Goal: Information Seeking & Learning: Learn about a topic

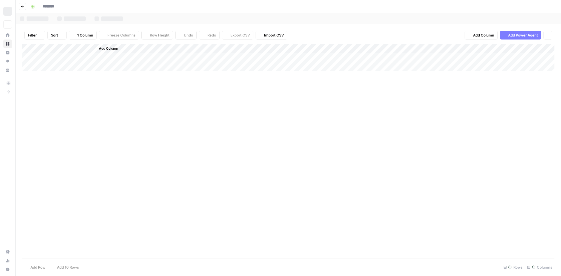
type input "**********"
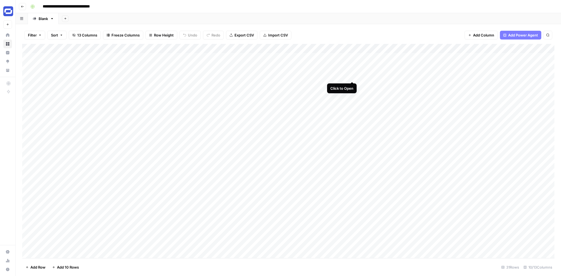
click at [353, 76] on div "Add Column" at bounding box center [288, 151] width 532 height 214
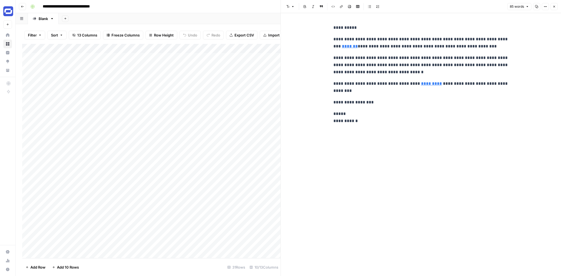
click at [554, 7] on icon "button" at bounding box center [554, 6] width 3 height 3
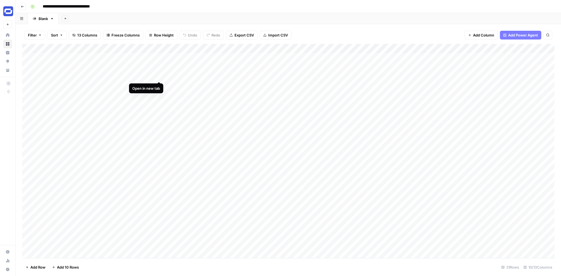
click at [158, 76] on div "Add Column" at bounding box center [288, 151] width 532 height 214
click at [160, 141] on div "Add Column" at bounding box center [288, 151] width 532 height 214
click at [352, 139] on div "Add Column" at bounding box center [288, 151] width 532 height 214
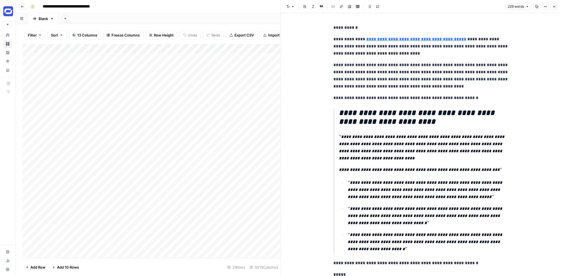
click at [557, 5] on button "Close" at bounding box center [554, 6] width 7 height 7
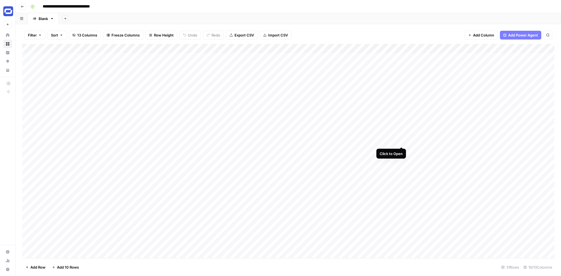
click at [403, 140] on div "Add Column" at bounding box center [288, 151] width 532 height 214
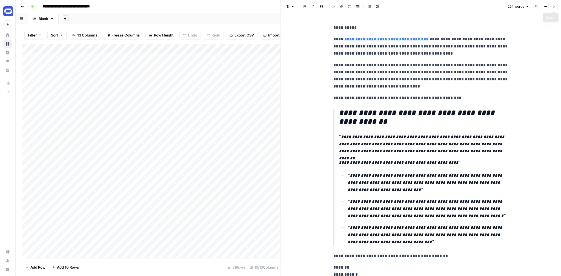
click at [555, 7] on icon "button" at bounding box center [555, 7] width 2 height 2
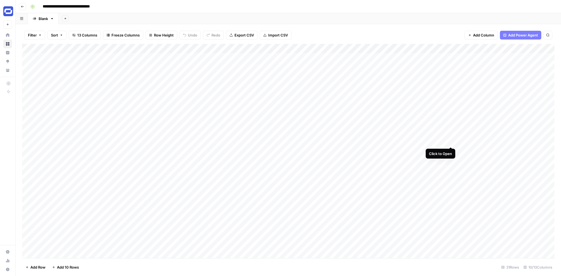
click at [450, 141] on div "Add Column" at bounding box center [288, 151] width 532 height 214
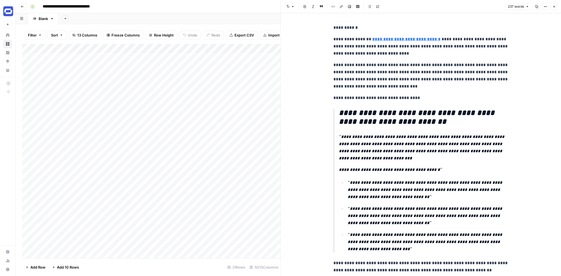
click at [556, 7] on span "Close" at bounding box center [556, 7] width 0 height 0
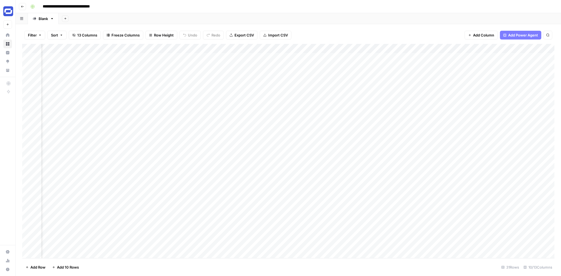
scroll to position [0, 129]
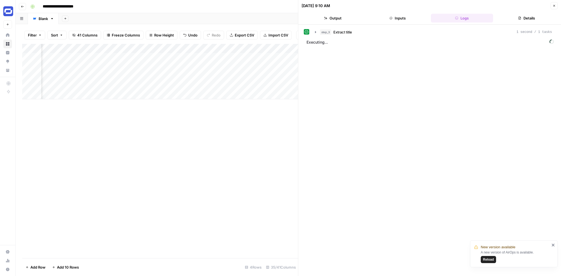
scroll to position [0, 829]
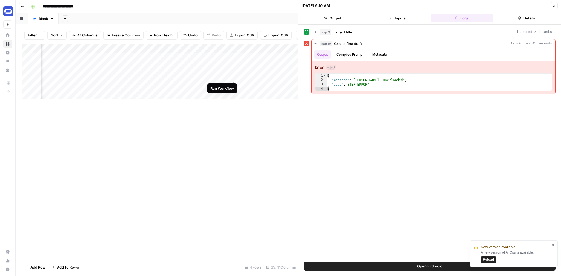
click at [233, 76] on div "Add Column" at bounding box center [160, 71] width 276 height 55
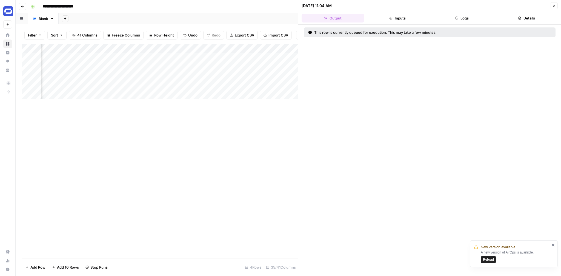
scroll to position [0, 853]
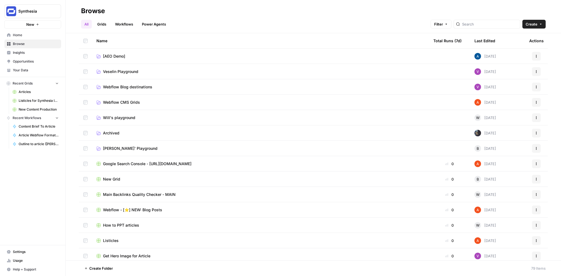
click at [31, 53] on span "Insights" at bounding box center [36, 52] width 46 height 5
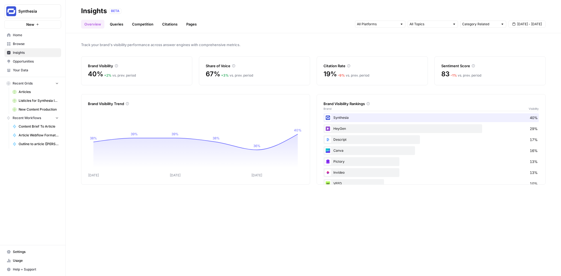
click at [528, 22] on span "Sep 18 - Sep 24" at bounding box center [529, 24] width 25 height 5
click at [489, 35] on icon "button" at bounding box center [487, 37] width 4 height 4
click at [490, 39] on button "Previous month" at bounding box center [487, 37] width 10 height 10
click at [484, 58] on div "29" at bounding box center [485, 57] width 7 height 7
click at [540, 36] on icon "button" at bounding box center [539, 37] width 4 height 4
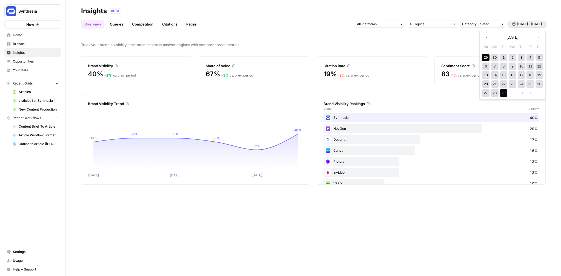
click at [487, 37] on icon "button" at bounding box center [487, 37] width 4 height 4
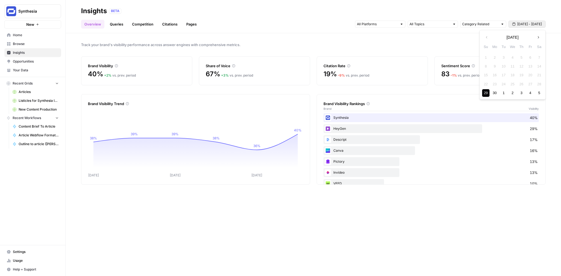
click at [535, 39] on button "Next month" at bounding box center [539, 37] width 10 height 10
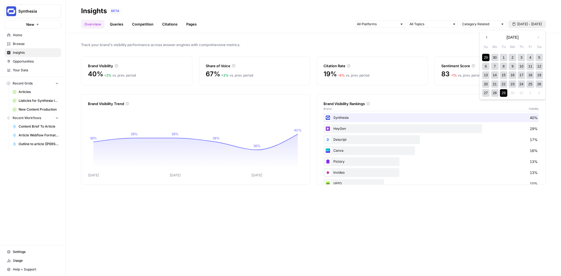
click at [504, 95] on div "29" at bounding box center [503, 92] width 7 height 7
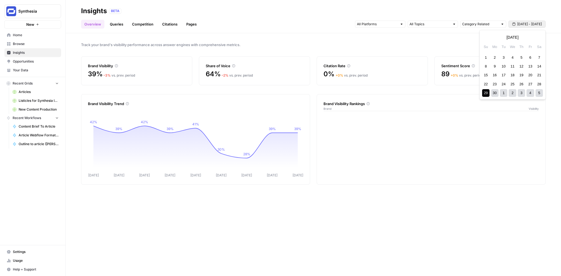
click at [528, 25] on span "Jun 29 - Jul 29" at bounding box center [529, 24] width 25 height 5
click at [540, 37] on span "Next month" at bounding box center [540, 37] width 0 height 0
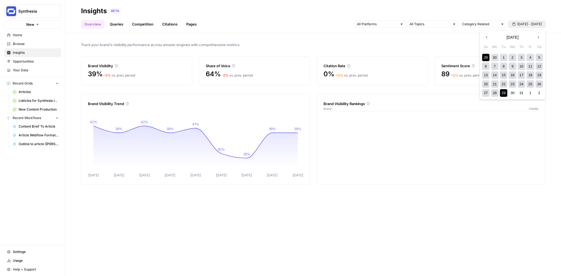
click at [540, 37] on span "Next month" at bounding box center [540, 37] width 0 height 0
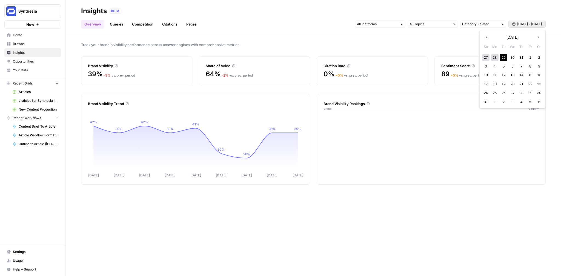
click at [540, 38] on icon "button" at bounding box center [539, 37] width 4 height 4
click at [504, 84] on div "23" at bounding box center [503, 83] width 7 height 7
click at [523, 24] on span "Jun 29 - Jul 29" at bounding box center [529, 24] width 25 height 5
click at [489, 92] on div "29" at bounding box center [485, 92] width 7 height 7
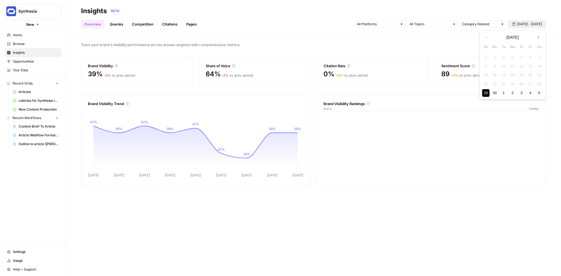
click at [541, 35] on button "Next month" at bounding box center [539, 37] width 10 height 10
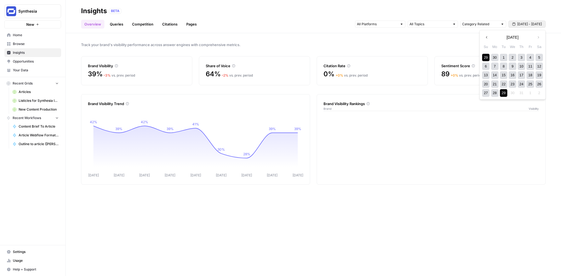
click at [489, 37] on button "Previous month" at bounding box center [487, 37] width 10 height 10
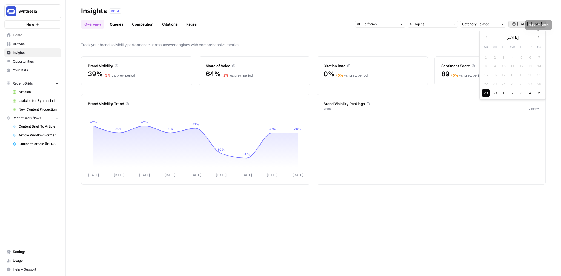
click at [538, 35] on icon "button" at bounding box center [539, 37] width 4 height 4
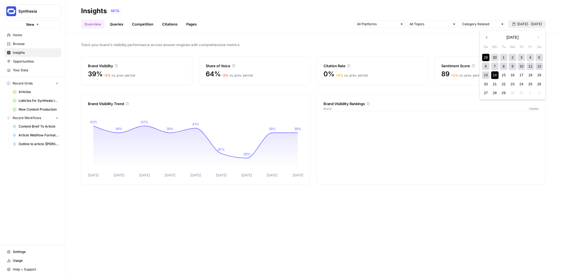
click at [498, 74] on div "14" at bounding box center [494, 74] width 7 height 7
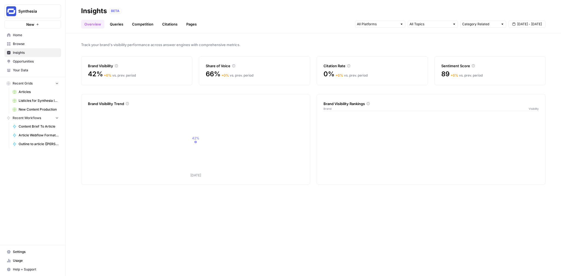
click at [530, 22] on span "Jun 29 - Jul 14" at bounding box center [529, 24] width 25 height 5
click at [538, 37] on icon "button" at bounding box center [539, 37] width 4 height 4
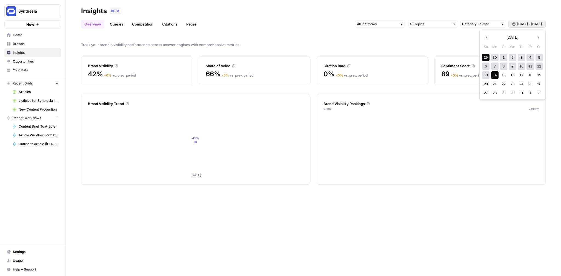
click at [496, 75] on div "14" at bounding box center [494, 74] width 7 height 7
click at [539, 36] on icon "button" at bounding box center [539, 37] width 4 height 4
click at [488, 37] on icon "button" at bounding box center [487, 37] width 4 height 4
click at [497, 73] on div "14" at bounding box center [494, 74] width 7 height 7
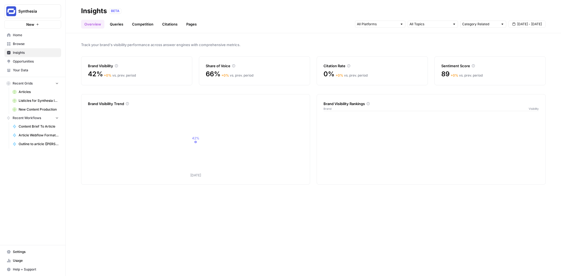
click at [535, 24] on span "Jul 14 - Jul 14" at bounding box center [529, 24] width 25 height 5
click at [495, 75] on div "14" at bounding box center [494, 74] width 7 height 7
click at [537, 38] on icon "button" at bounding box center [539, 37] width 4 height 4
click at [511, 73] on div "13" at bounding box center [512, 74] width 7 height 7
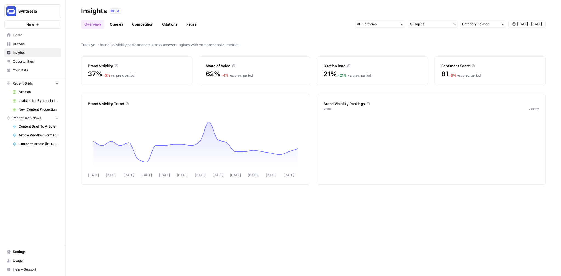
click at [116, 23] on link "Queries" at bounding box center [117, 24] width 20 height 9
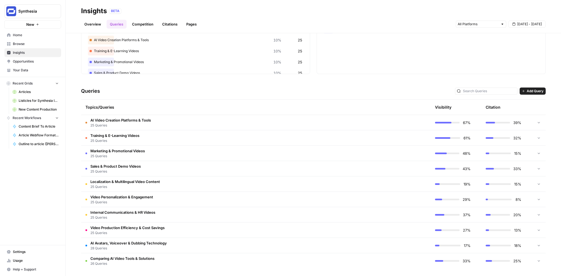
scroll to position [61, 0]
click at [149, 242] on span "AI Avatars, Voiceover & Dubbing Technology" at bounding box center [128, 242] width 76 height 5
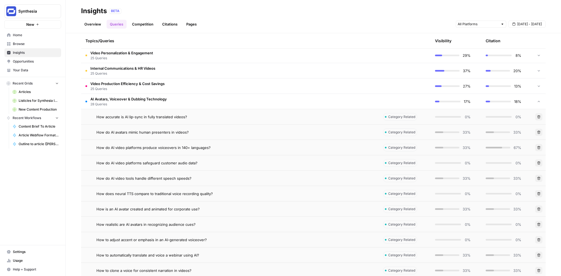
scroll to position [206, 0]
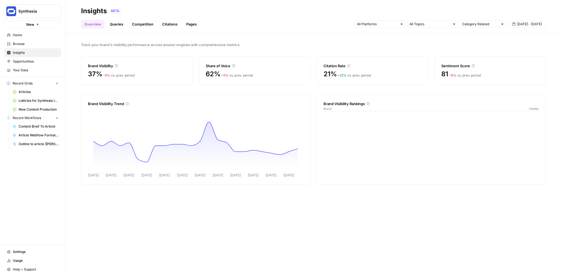
click at [538, 14] on div "Insights BETA" at bounding box center [313, 11] width 465 height 9
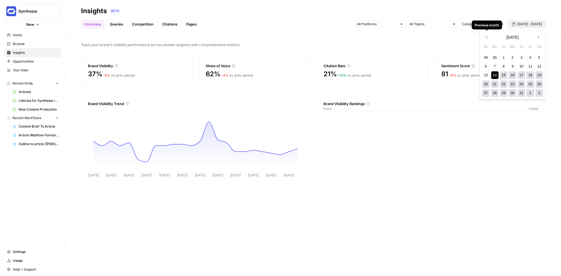
click at [530, 22] on span "[DATE] - [DATE]" at bounding box center [529, 24] width 25 height 5
click at [489, 38] on button "Previous month" at bounding box center [487, 37] width 10 height 10
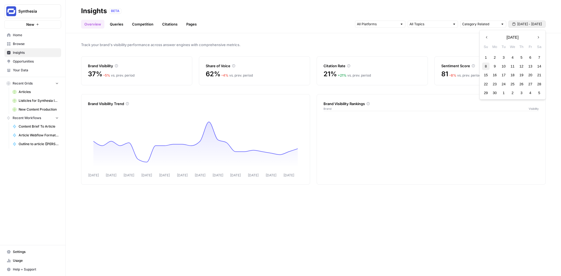
click at [487, 67] on div "8" at bounding box center [485, 65] width 7 height 7
click at [539, 36] on icon "button" at bounding box center [539, 37] width 4 height 4
click at [496, 67] on div "7" at bounding box center [494, 65] width 7 height 7
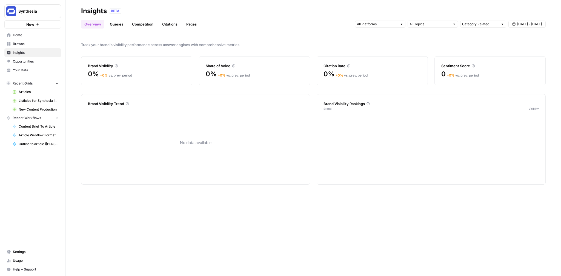
click at [520, 24] on span "Jun 8 - Jul 7" at bounding box center [529, 24] width 25 height 5
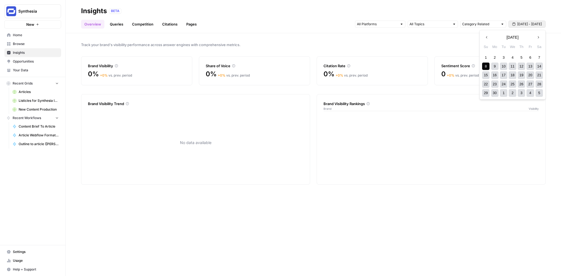
click at [537, 39] on icon "button" at bounding box center [539, 37] width 4 height 4
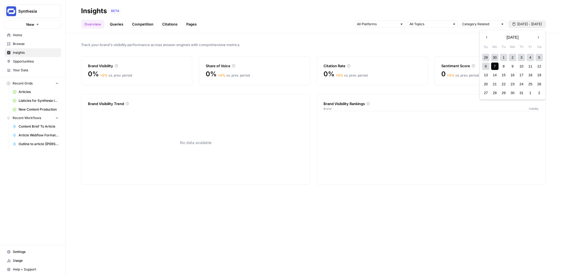
click at [504, 65] on div "8" at bounding box center [503, 65] width 7 height 7
click at [522, 85] on div "24" at bounding box center [521, 83] width 7 height 7
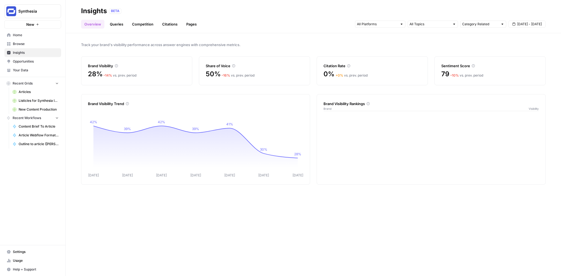
click at [28, 53] on span "Insights" at bounding box center [36, 52] width 46 height 5
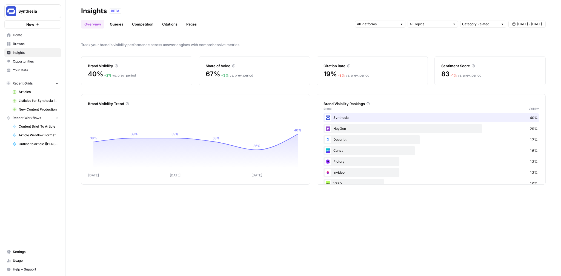
click at [120, 27] on link "Queries" at bounding box center [117, 24] width 20 height 9
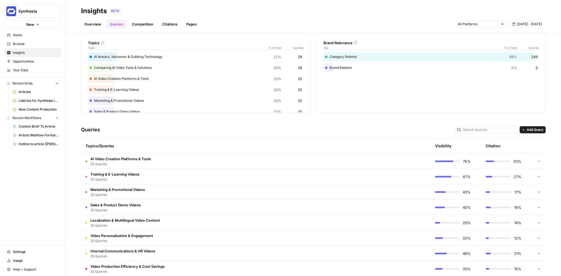
scroll to position [38, 0]
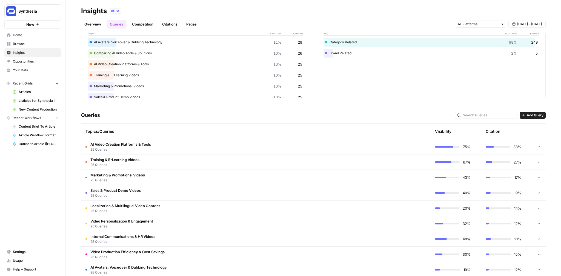
click at [532, 115] on span "Add Query" at bounding box center [535, 115] width 17 height 5
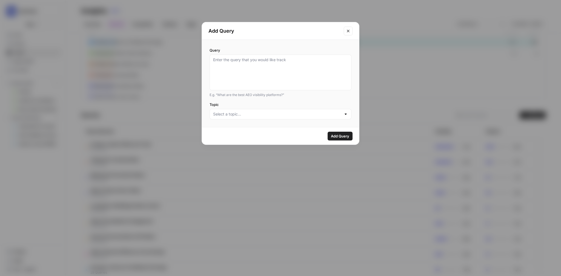
click at [343, 109] on div at bounding box center [281, 114] width 142 height 10
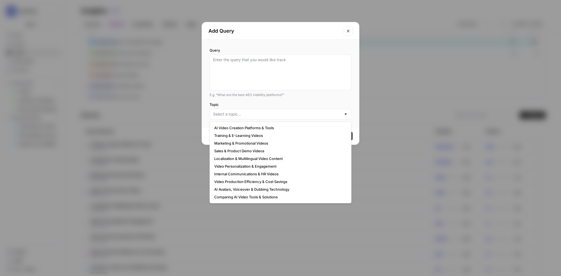
click at [402, 74] on div "Add Query Query E.g. “What are the best AEO visibility platforms?” Topic Add Qu…" at bounding box center [280, 138] width 561 height 276
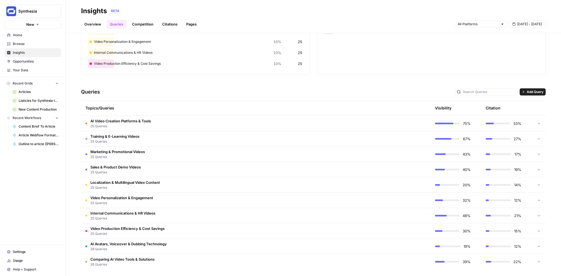
scroll to position [63, 0]
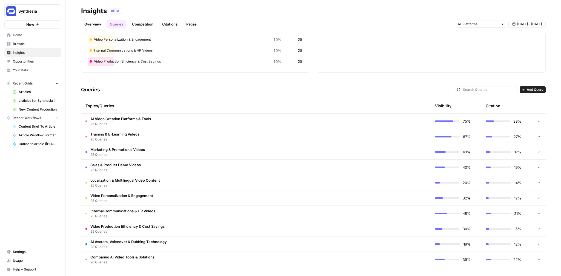
click at [147, 178] on span "Localization & Multilingual Video Content" at bounding box center [125, 179] width 70 height 5
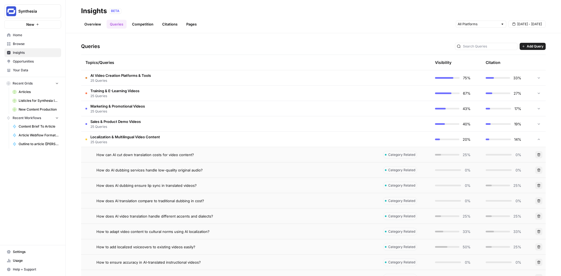
scroll to position [89, 0]
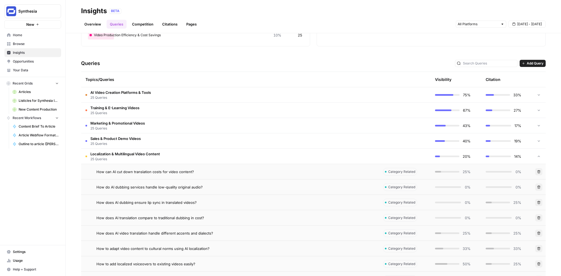
click at [116, 93] on span "AI Video Creation Platforms & Tools" at bounding box center [120, 92] width 61 height 5
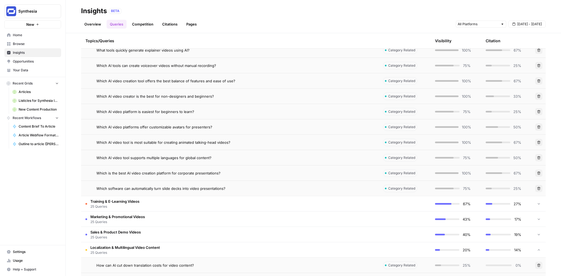
scroll to position [457, 0]
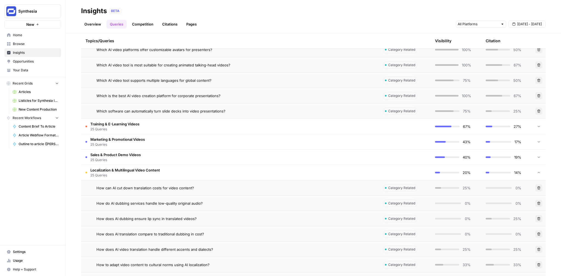
click at [87, 173] on div "Localization & Multilingual Video Content 25 Queries" at bounding box center [122, 172] width 75 height 10
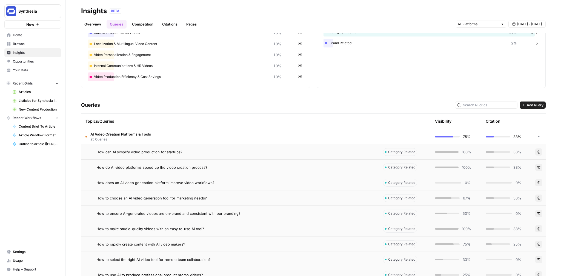
scroll to position [43, 0]
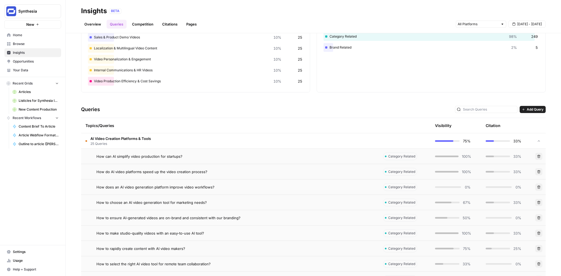
click at [91, 138] on span "AI Video Creation Platforms & Tools" at bounding box center [120, 138] width 61 height 5
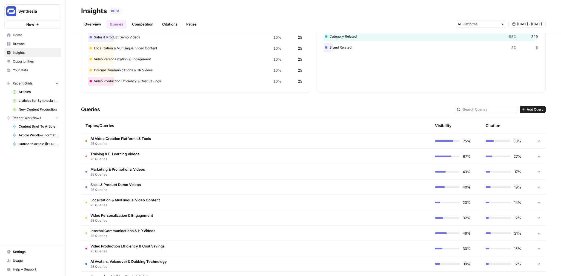
scroll to position [63, 0]
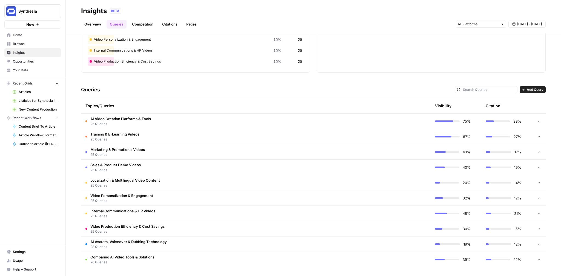
click at [133, 239] on span "AI Avatars, Voiceover & Dubbing Technology" at bounding box center [128, 241] width 76 height 5
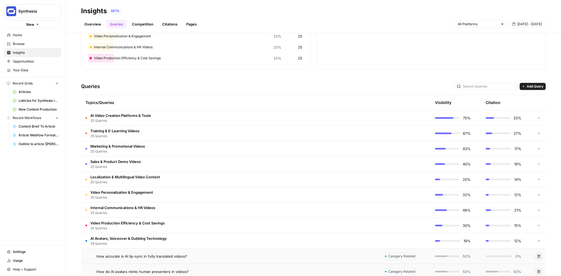
scroll to position [89, 0]
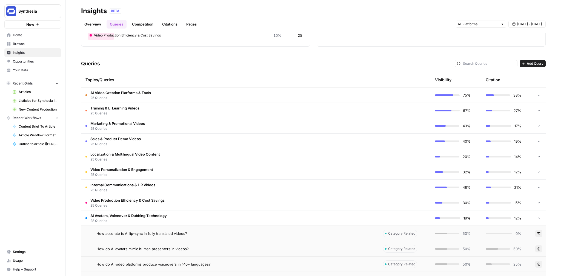
click at [121, 111] on span "25 Queries" at bounding box center [114, 113] width 49 height 5
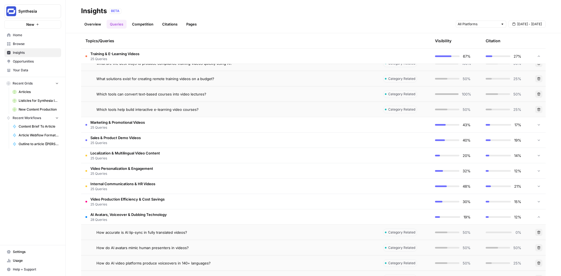
scroll to position [476, 0]
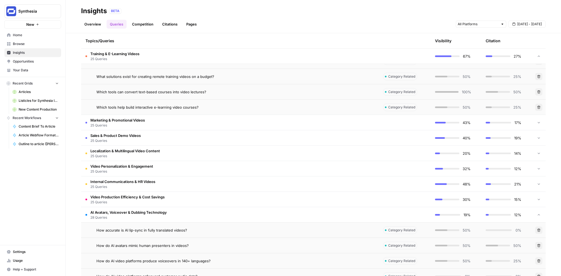
click at [92, 213] on span "AI Avatars, Voiceover & Dubbing Technology" at bounding box center [128, 211] width 76 height 5
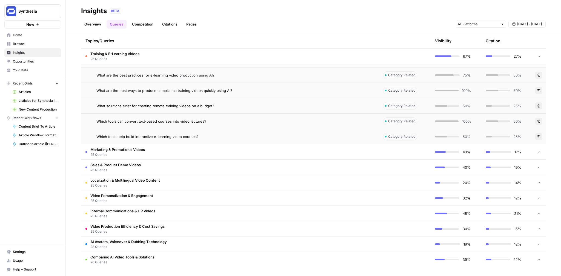
click at [99, 181] on span "Localization & Multilingual Video Content" at bounding box center [125, 179] width 70 height 5
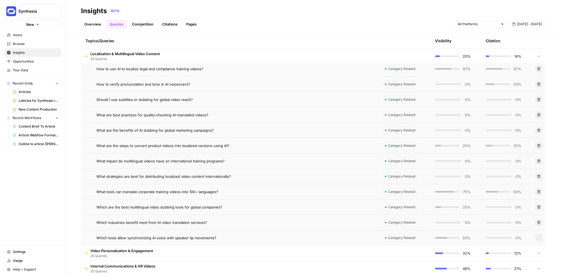
scroll to position [782, 0]
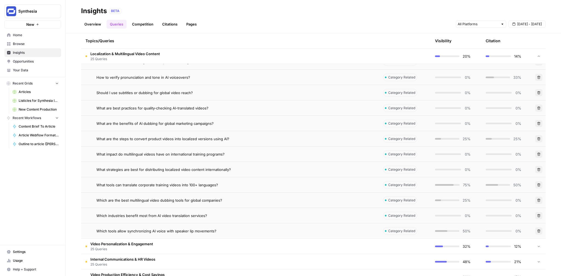
drag, startPoint x: 229, startPoint y: 153, endPoint x: 96, endPoint y: 150, distance: 132.7
click at [96, 150] on td "What impact do multilingual videos have on international training programs?" at bounding box center [230, 153] width 298 height 15
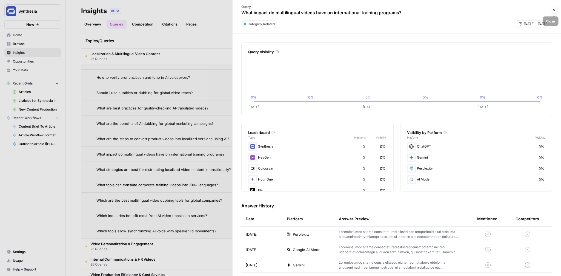
click at [554, 8] on icon "button" at bounding box center [554, 9] width 3 height 3
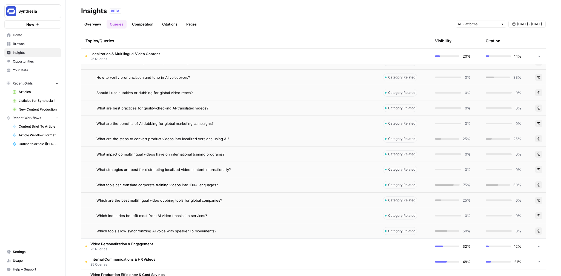
copy span "What tools can translate corporate training videos into 100+ languages?"
drag, startPoint x: 222, startPoint y: 185, endPoint x: 94, endPoint y: 184, distance: 128.2
click at [94, 184] on div "What tools can translate corporate training videos into 100+ languages?" at bounding box center [229, 184] width 289 height 5
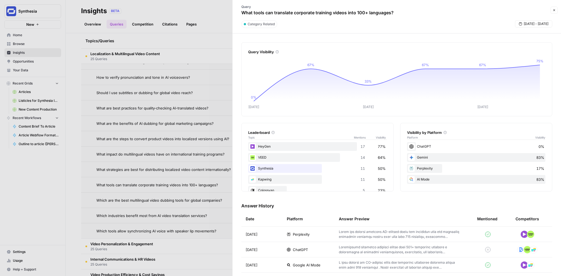
click at [554, 10] on icon "button" at bounding box center [554, 9] width 3 height 3
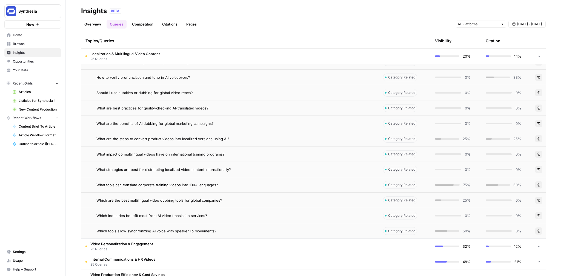
click at [150, 23] on link "Competition" at bounding box center [143, 24] width 28 height 9
